Goal: Task Accomplishment & Management: Use online tool/utility

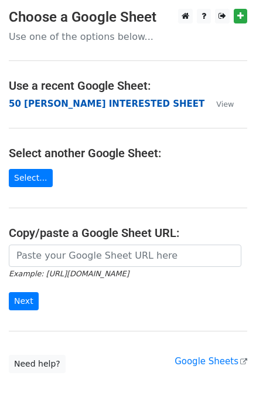
click at [42, 102] on strong "50 KEVIN INTERESTED SHEET" at bounding box center [107, 103] width 196 height 11
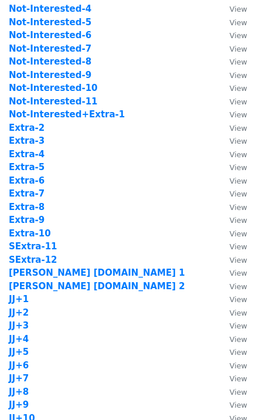
scroll to position [469, 0]
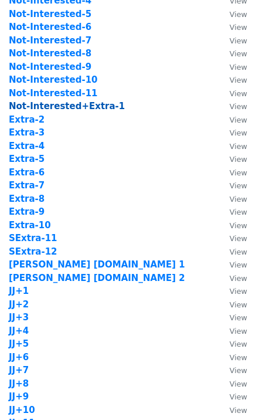
click at [95, 105] on strong "Not-Interested+Extra-1" at bounding box center [67, 106] width 116 height 11
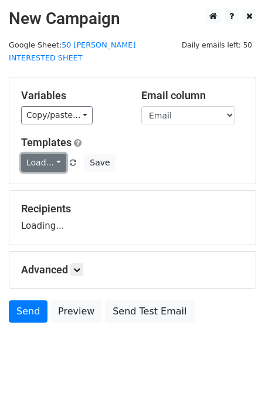
click at [57, 154] on link "Load..." at bounding box center [43, 163] width 45 height 18
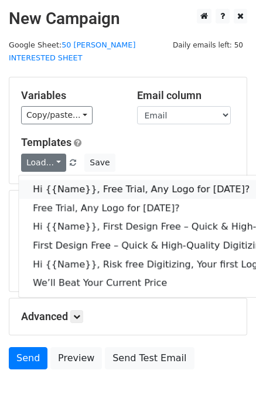
click at [69, 180] on link "Hi {{Name}}, Free Trial, Any Logo for [DATE]?" at bounding box center [187, 189] width 336 height 19
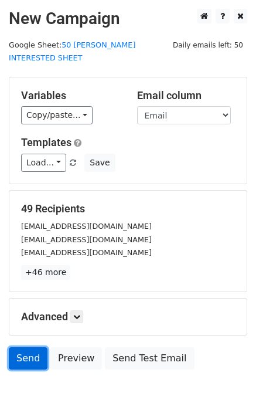
click at [26, 347] on link "Send" at bounding box center [28, 358] width 39 height 22
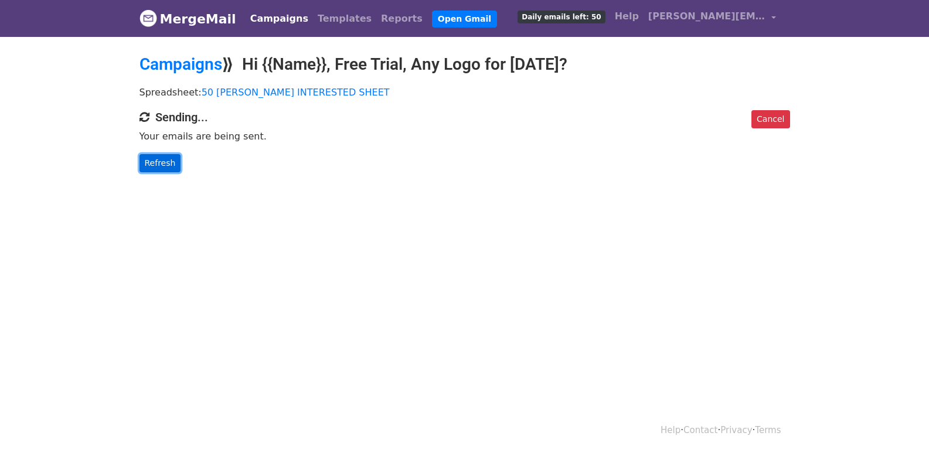
click at [156, 163] on link "Refresh" at bounding box center [160, 163] width 42 height 18
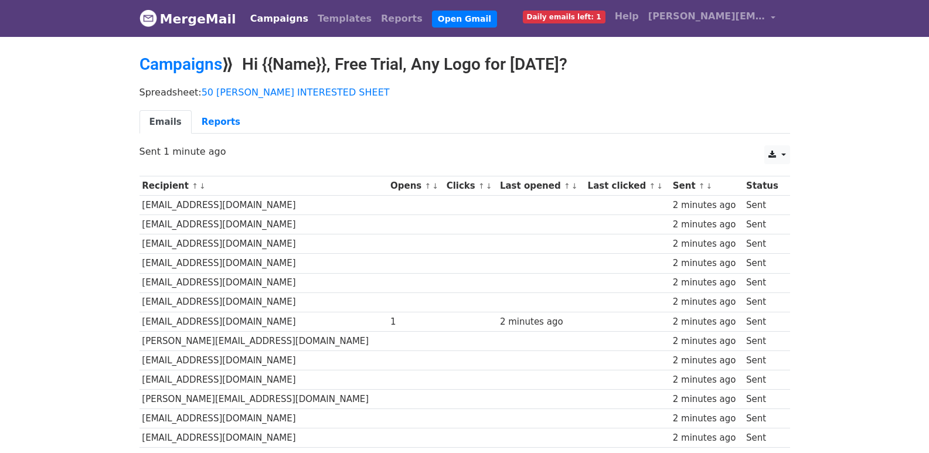
click at [590, 117] on ul "Emails Reports" at bounding box center [464, 122] width 650 height 24
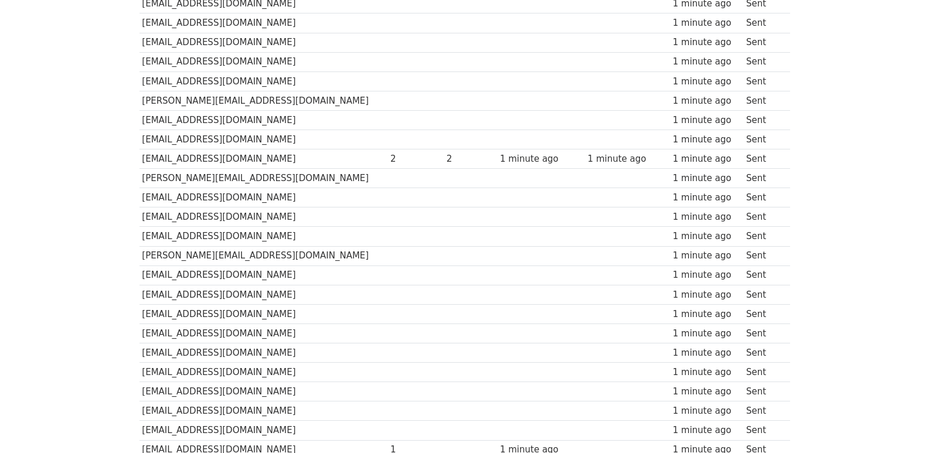
scroll to position [796, 0]
